Goal: Information Seeking & Learning: Learn about a topic

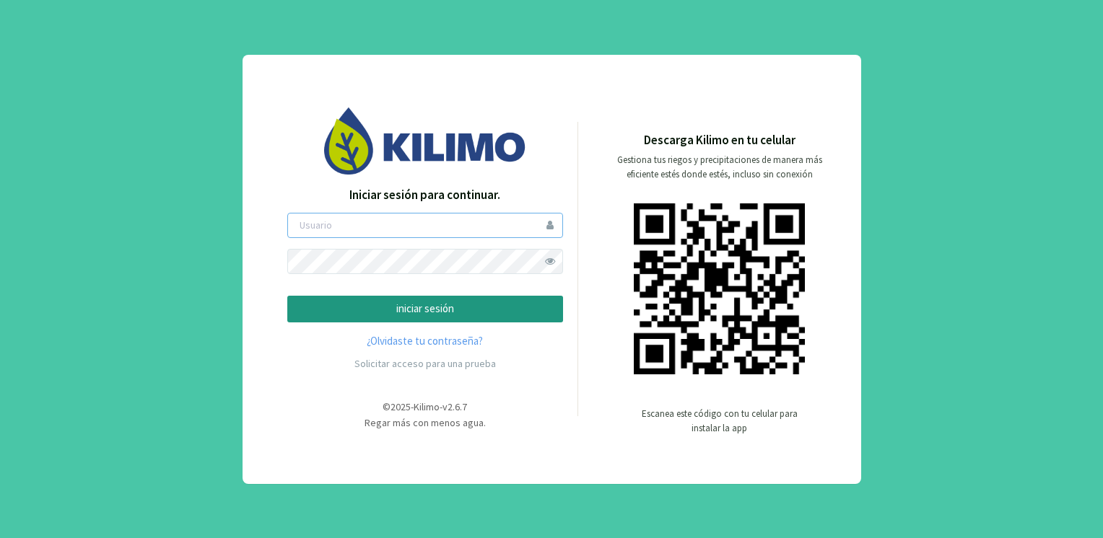
type input "fromeo"
click at [435, 302] on p "iniciar sesión" at bounding box center [424, 309] width 251 height 17
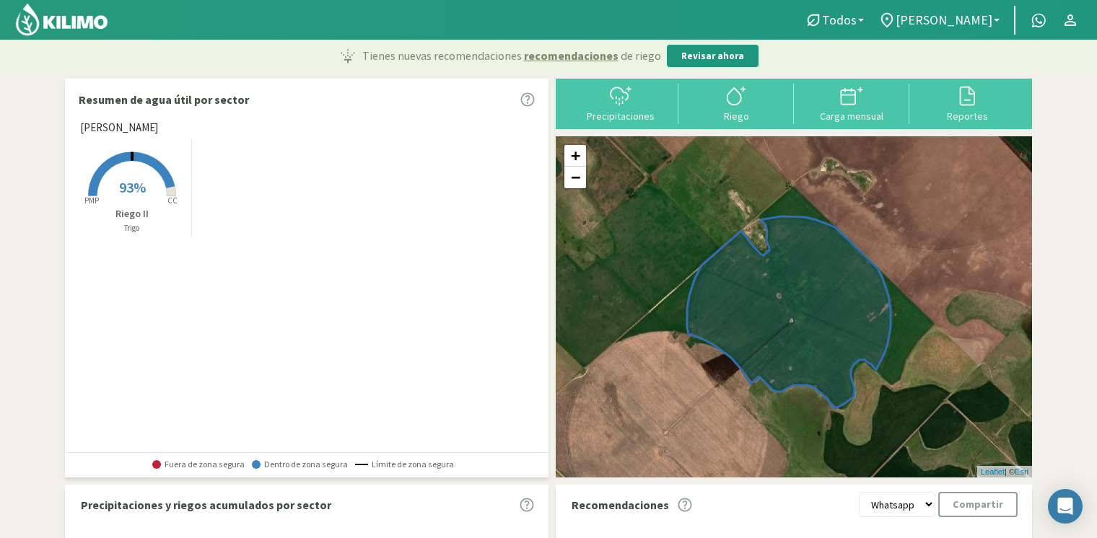
click at [935, 6] on ul "Todos Todos [PERSON_NAME] [PERSON_NAME] Todos [PERSON_NAME] [PERSON_NAME] 40cm …" at bounding box center [941, 20] width 289 height 29
click at [935, 21] on span "[PERSON_NAME]" at bounding box center [944, 19] width 97 height 15
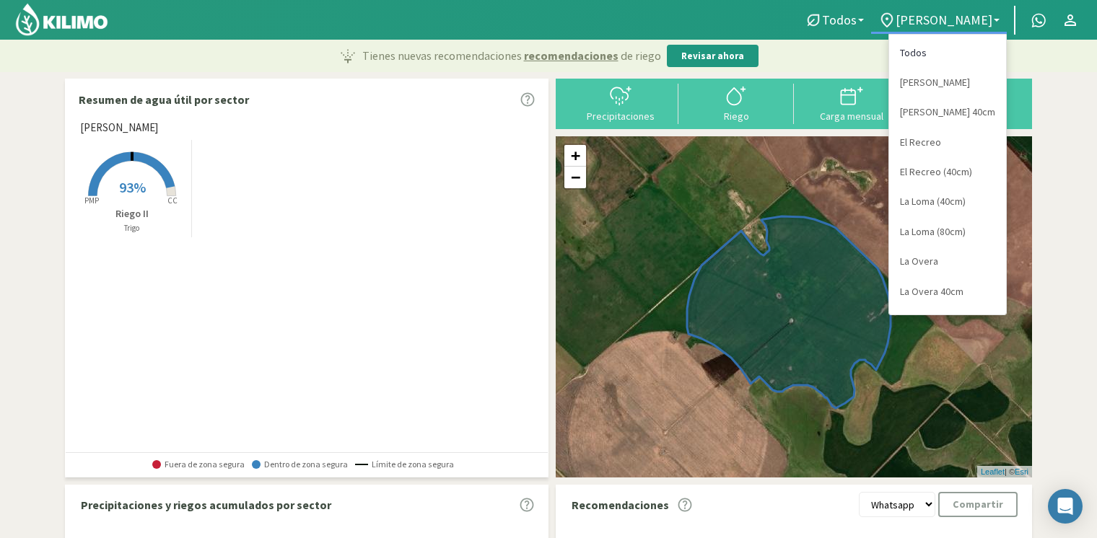
click at [914, 56] on link "Todos" at bounding box center [947, 53] width 117 height 30
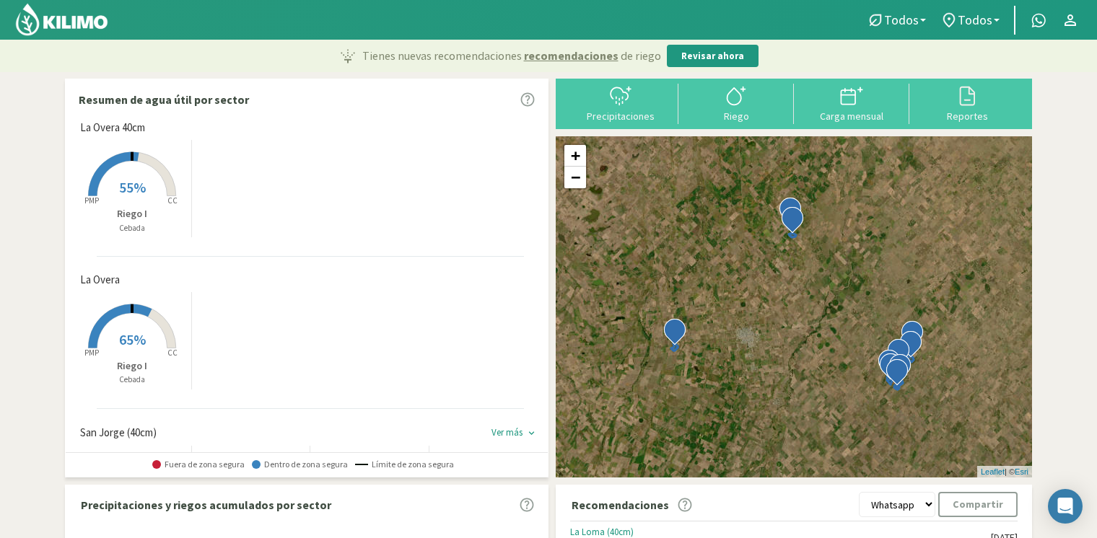
scroll to position [216, 0]
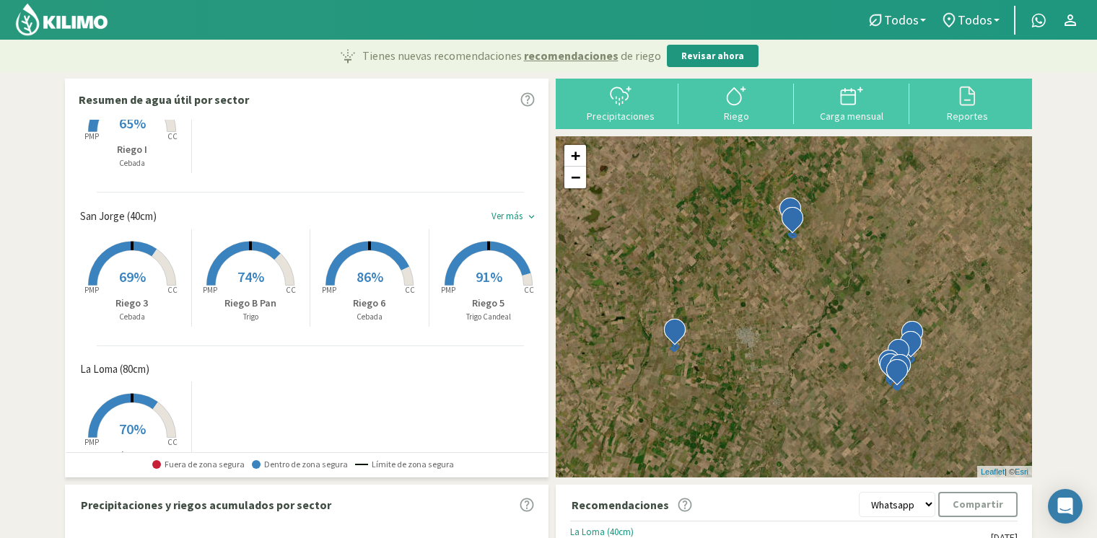
click at [129, 312] on p "Cebada" at bounding box center [132, 317] width 118 height 12
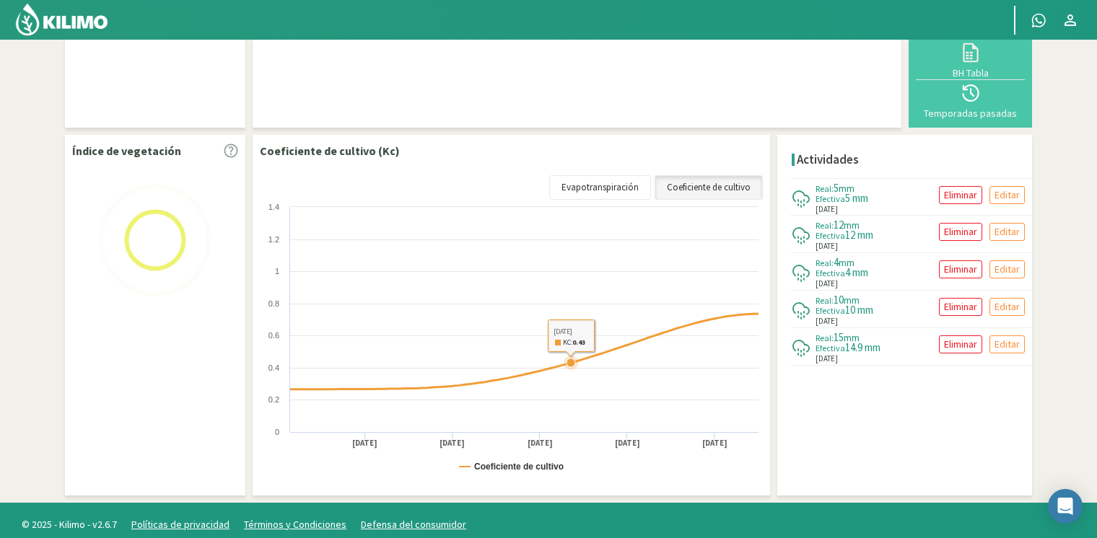
scroll to position [140, 0]
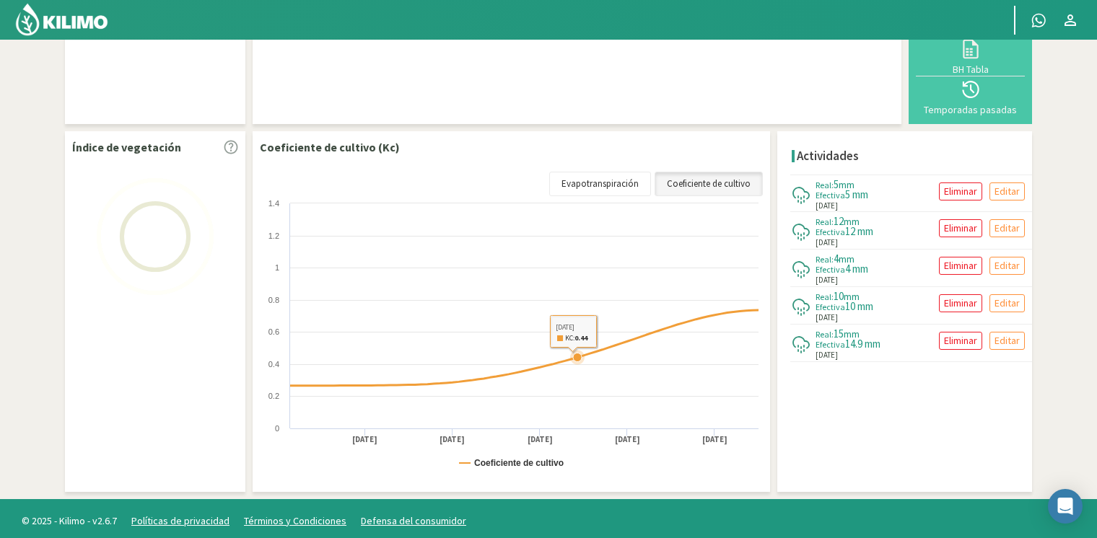
select select "9: Object"
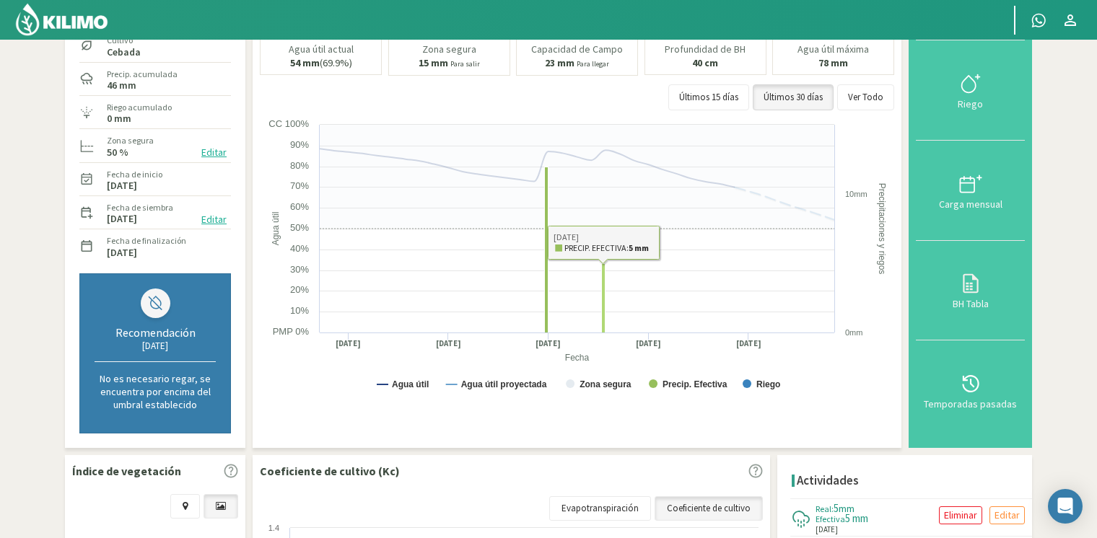
scroll to position [68, 0]
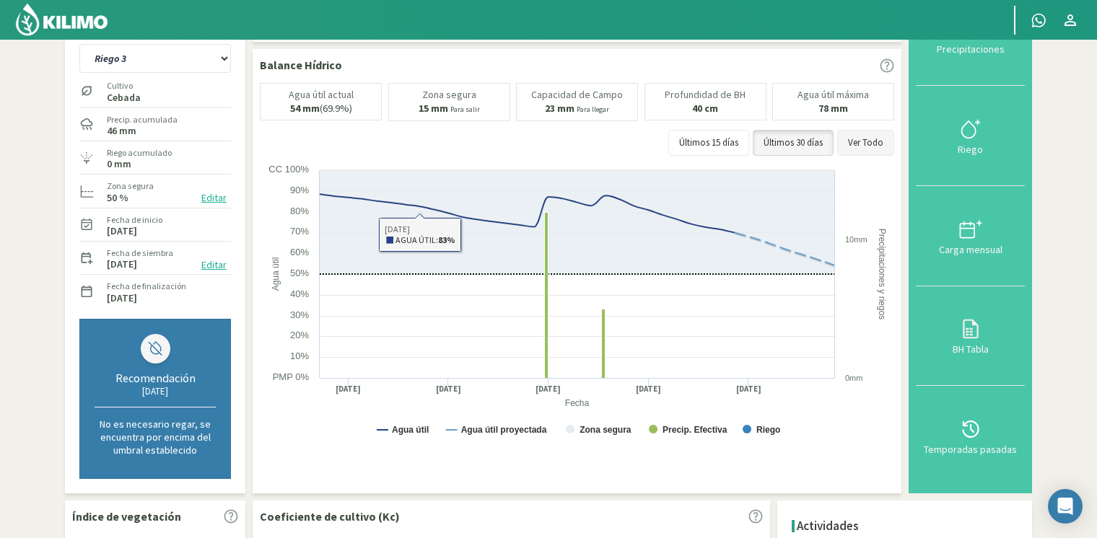
click at [866, 140] on button "Ver Todo" at bounding box center [865, 143] width 57 height 26
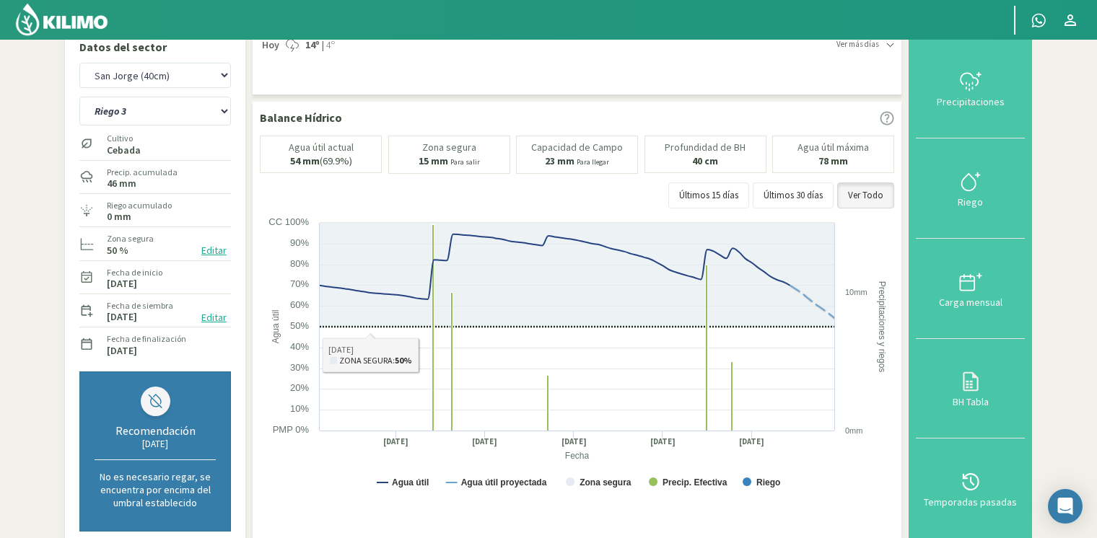
scroll to position [0, 0]
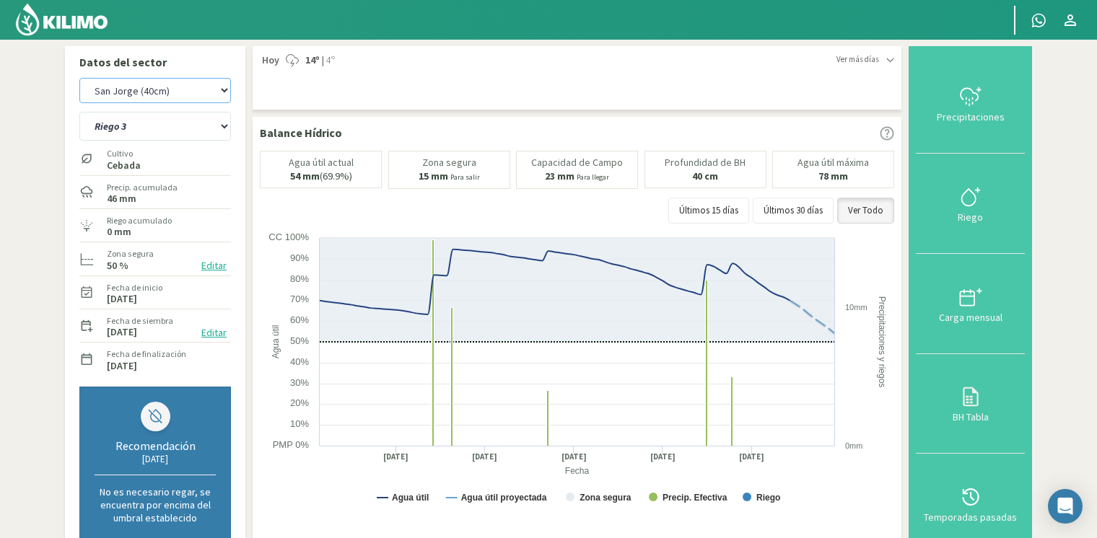
click at [188, 100] on select "[PERSON_NAME] [PERSON_NAME] 40cm El Recreo El Recreo (40cm) La Loma (40cm) [GEO…" at bounding box center [155, 90] width 152 height 25
click at [201, 51] on div "Datos del sector [PERSON_NAME] [PERSON_NAME] 40cm El Recreo El Recreo (40cm) La…" at bounding box center [155, 303] width 180 height 515
click at [98, 16] on img at bounding box center [61, 19] width 95 height 35
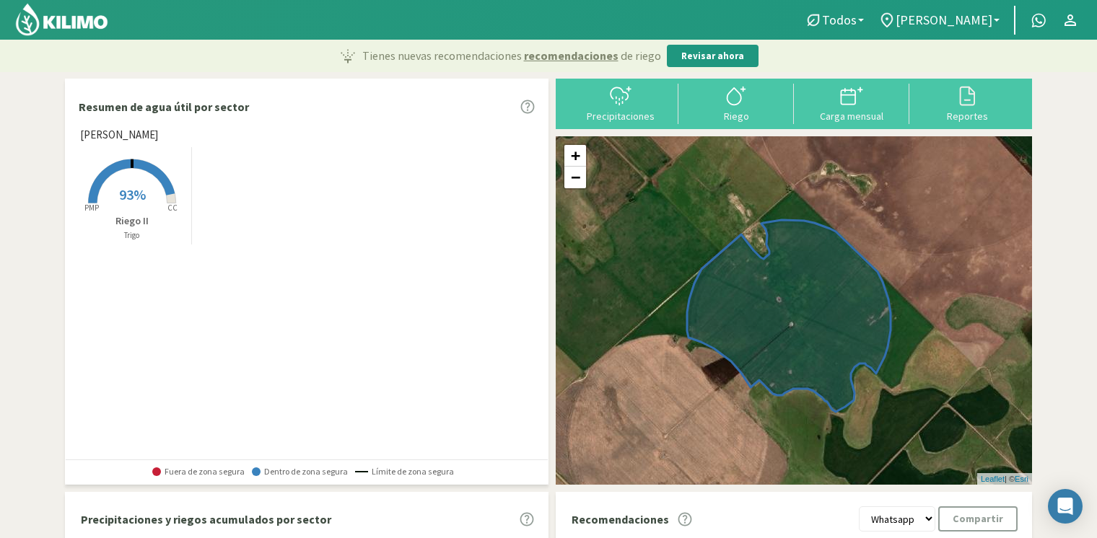
click at [152, 201] on rect at bounding box center [131, 204] width 115 height 115
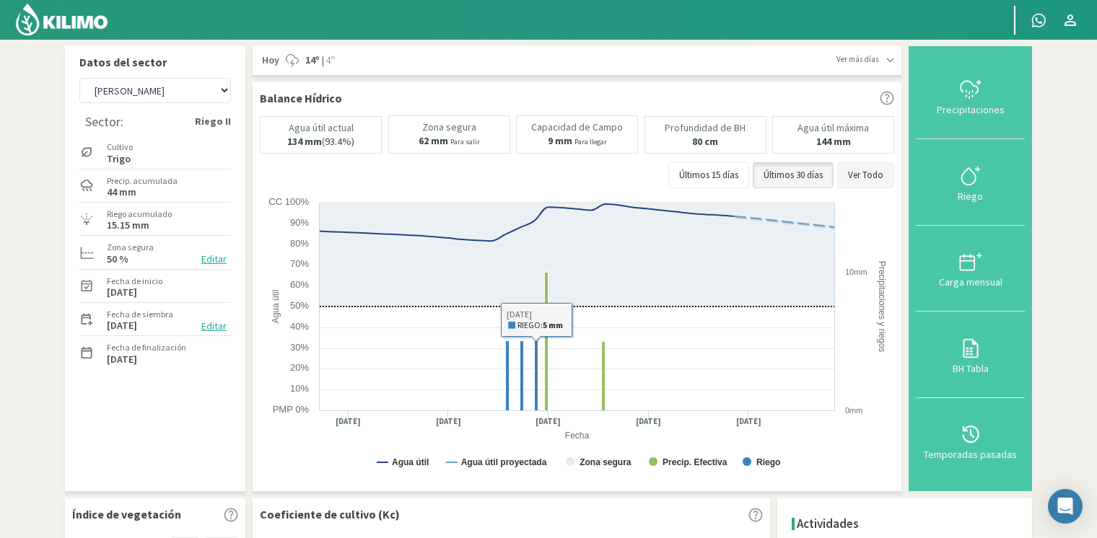
click at [866, 172] on button "Ver Todo" at bounding box center [865, 175] width 57 height 26
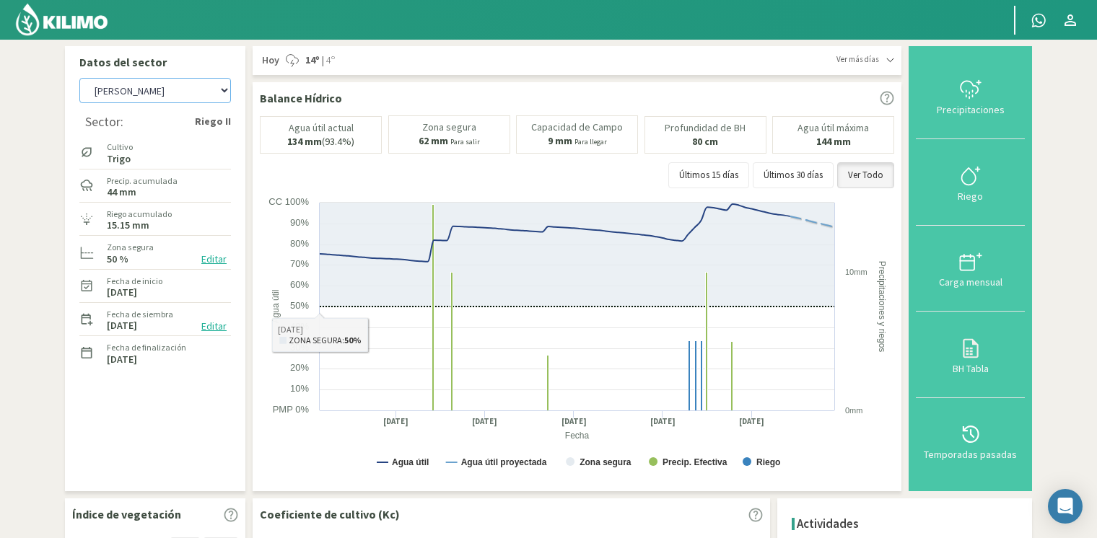
click at [195, 98] on select "[PERSON_NAME] [PERSON_NAME] 40cm El Recreo El Recreo (40cm) La Loma (40cm) [GEO…" at bounding box center [155, 90] width 152 height 25
click at [299, 172] on div "Últimos 15 [PERSON_NAME] Últimos 30 [PERSON_NAME] Ver Todo" at bounding box center [577, 175] width 634 height 26
click at [323, 201] on rect at bounding box center [579, 340] width 638 height 289
click at [95, 19] on img at bounding box center [61, 19] width 95 height 35
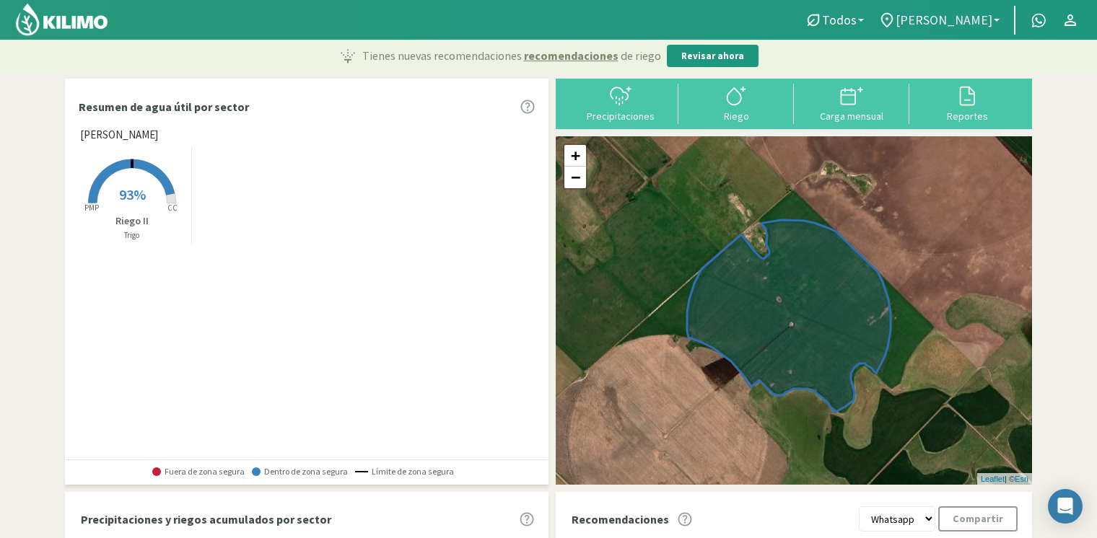
click at [970, 27] on span "[PERSON_NAME]" at bounding box center [944, 19] width 97 height 15
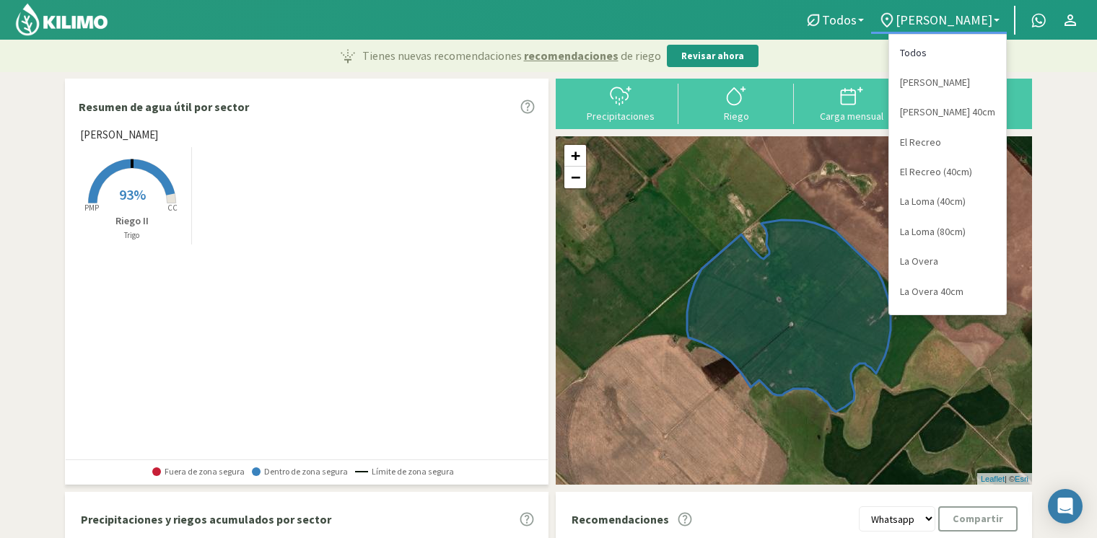
click at [929, 55] on link "Todos" at bounding box center [947, 53] width 117 height 30
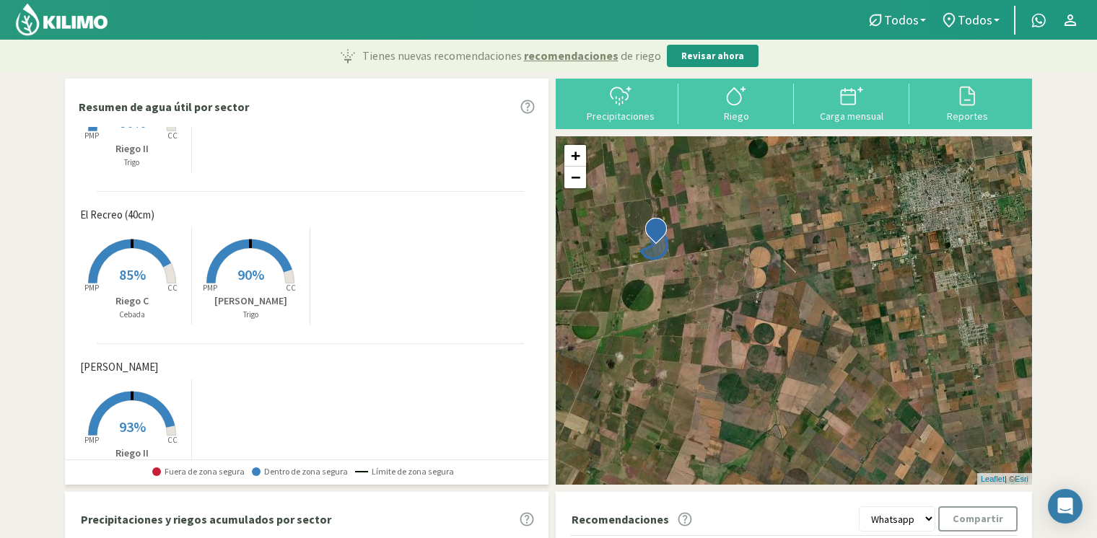
scroll to position [1175, 0]
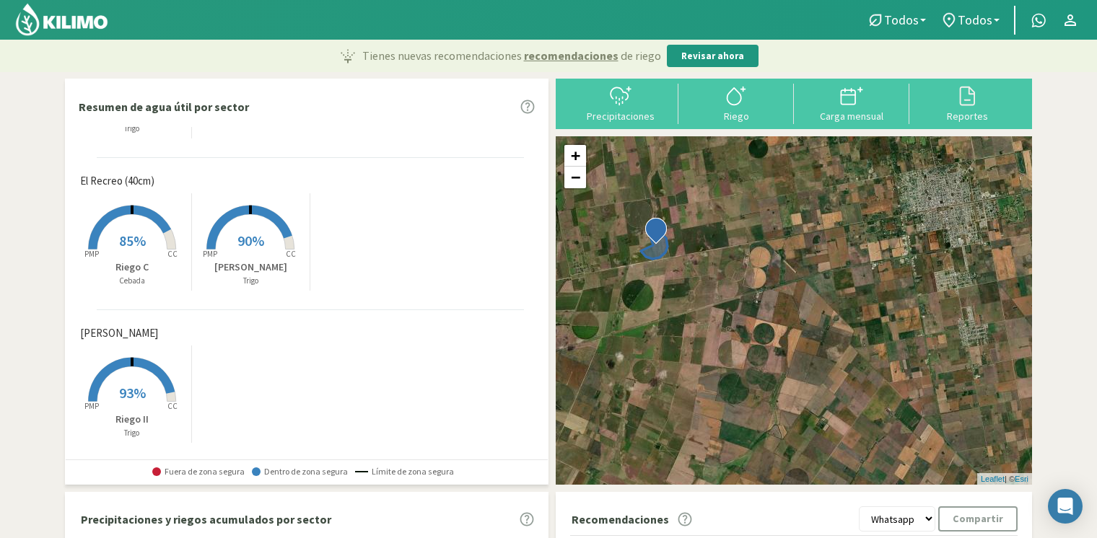
click at [229, 218] on icon at bounding box center [250, 228] width 87 height 44
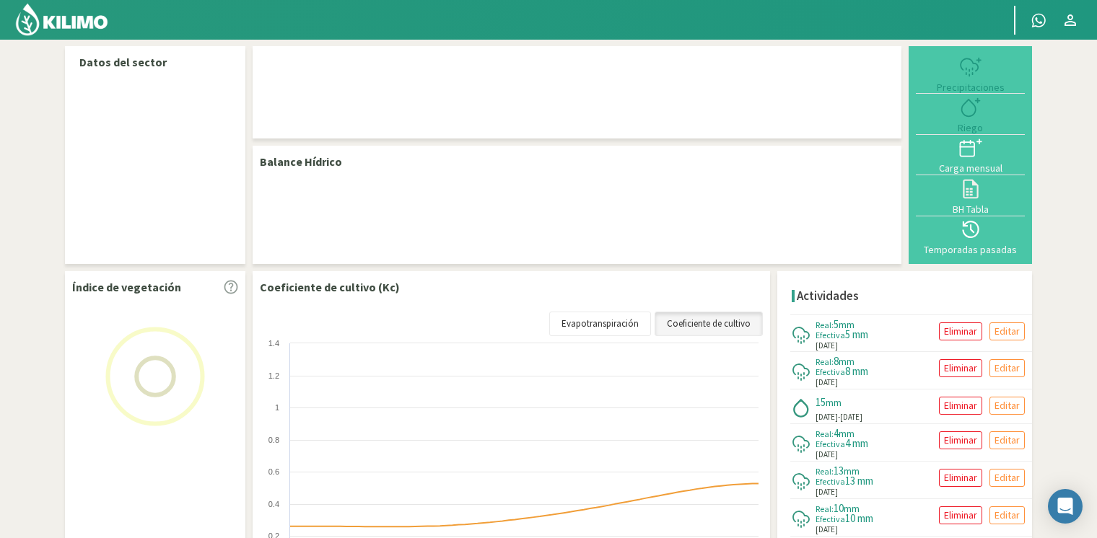
select select "3: Object"
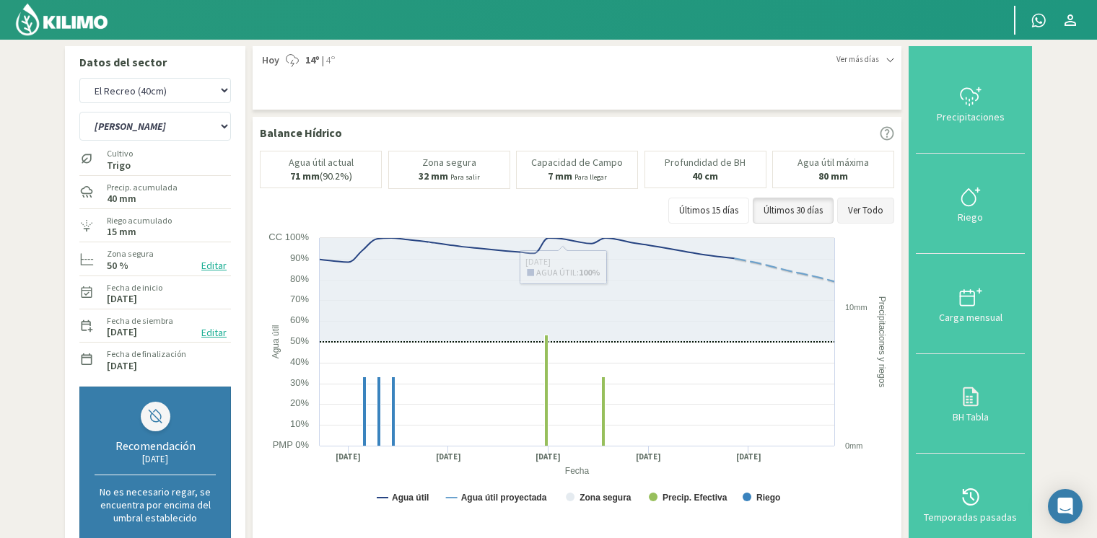
click at [857, 212] on button "Ver Todo" at bounding box center [865, 211] width 57 height 26
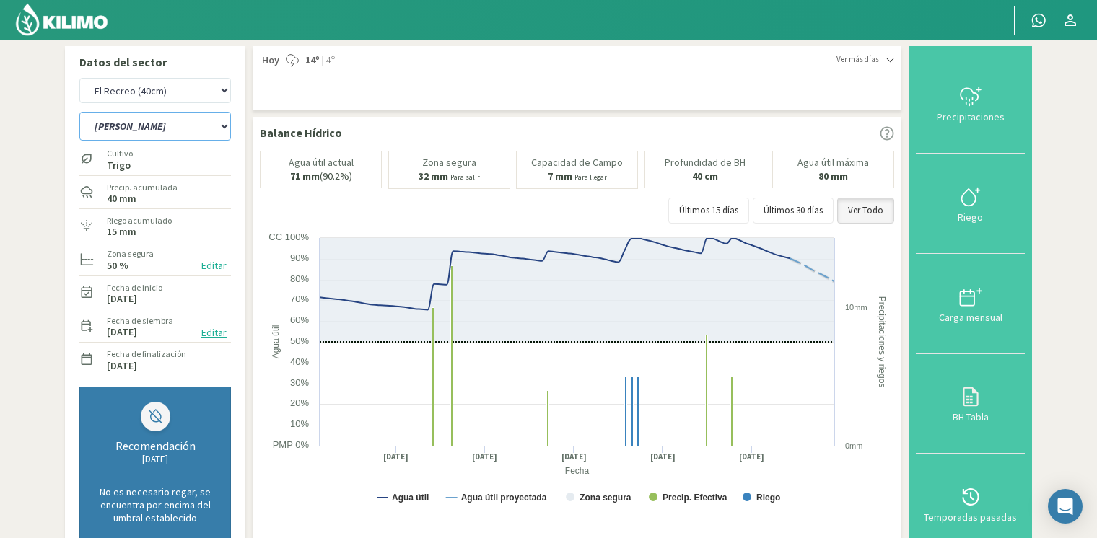
click at [218, 134] on select "[PERSON_NAME] [PERSON_NAME] C" at bounding box center [155, 126] width 152 height 29
select select "1: Object"
click at [79, 112] on select "[PERSON_NAME] [PERSON_NAME] C" at bounding box center [155, 126] width 152 height 29
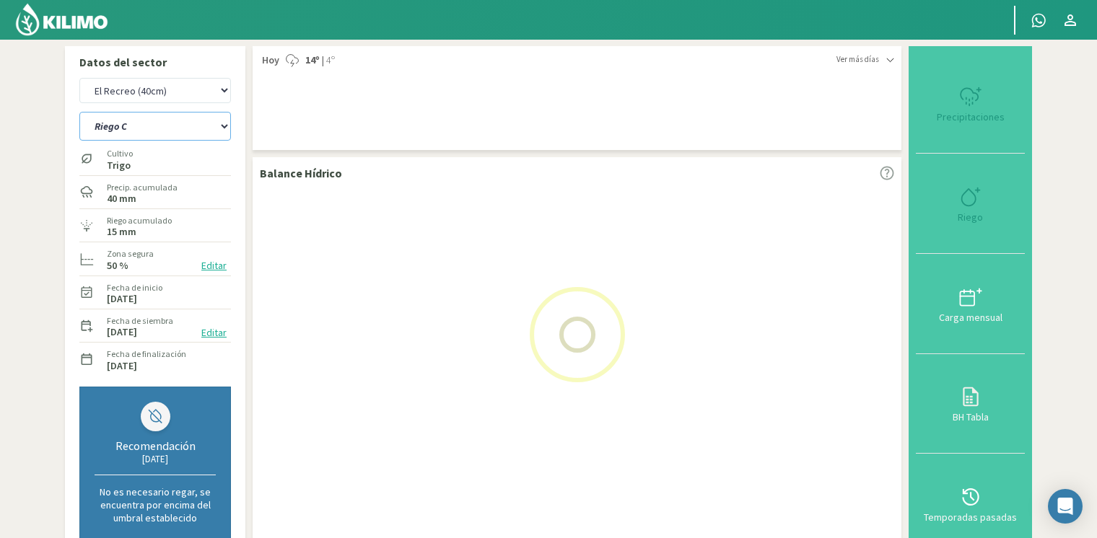
select select "13: Object"
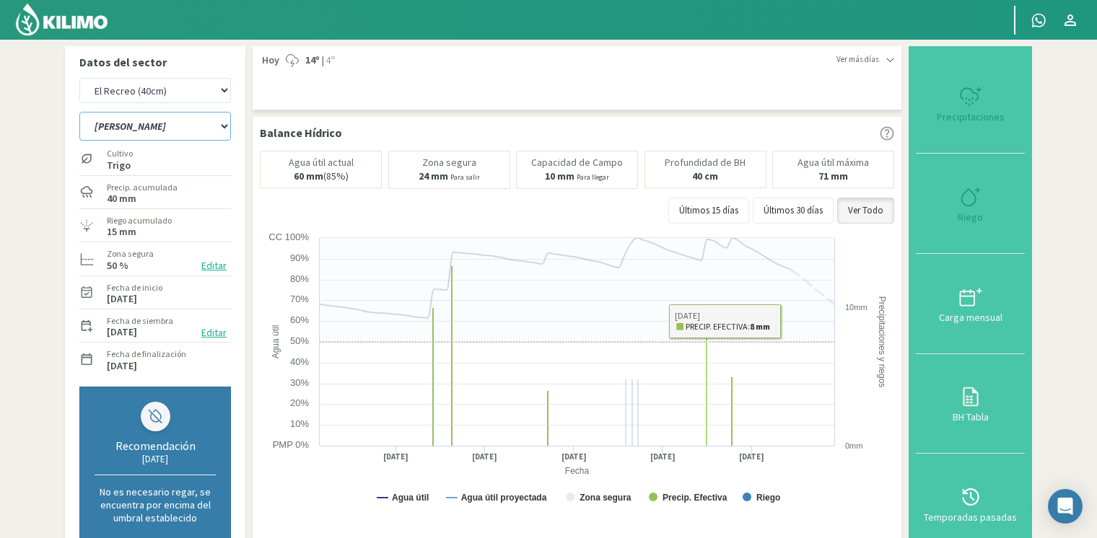
select select "3: Object"
